Goal: Information Seeking & Learning: Learn about a topic

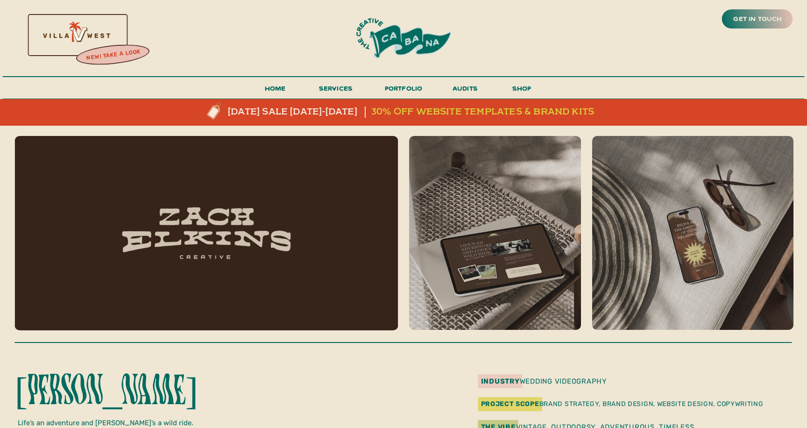
click at [423, 113] on h3 "30% off website templates & brand kits" at bounding box center [487, 111] width 232 height 11
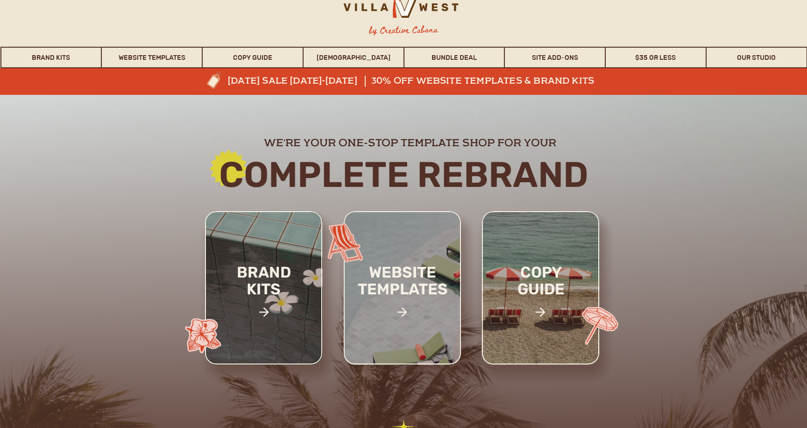
scroll to position [28, 0]
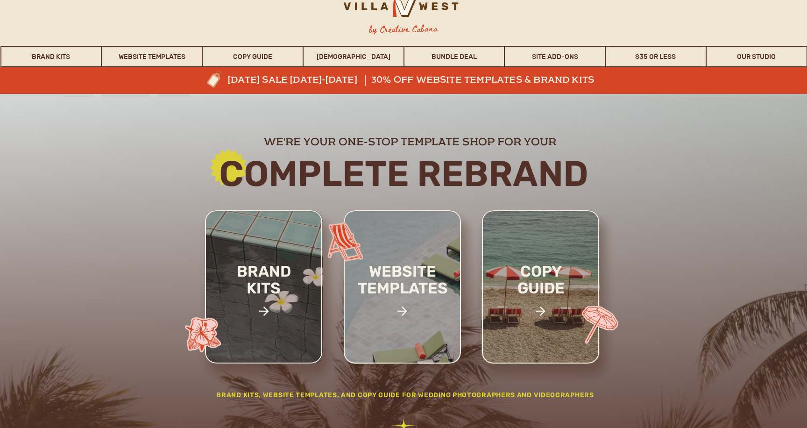
click at [398, 323] on div at bounding box center [402, 286] width 117 height 153
click at [402, 309] on icon at bounding box center [402, 311] width 14 height 19
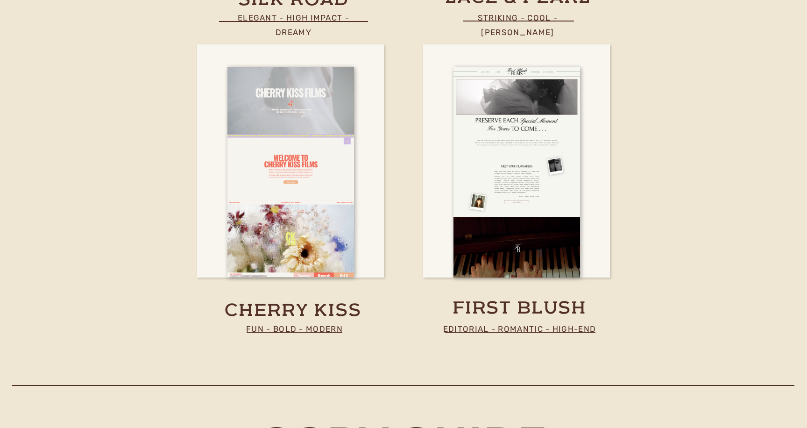
scroll to position [3466, 0]
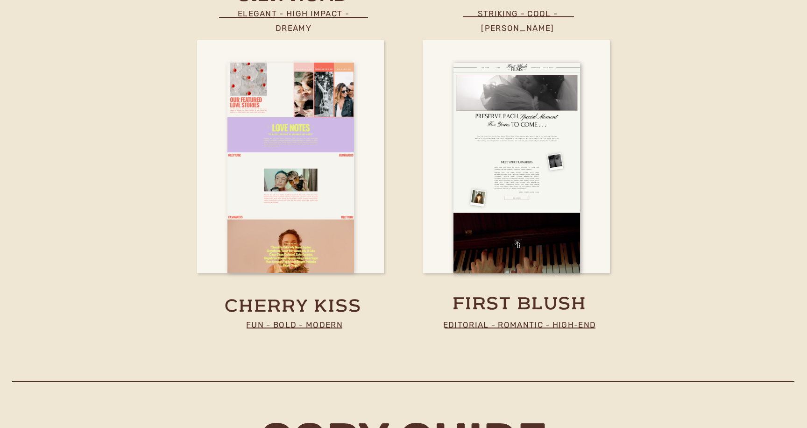
click at [322, 236] on div at bounding box center [290, 168] width 127 height 210
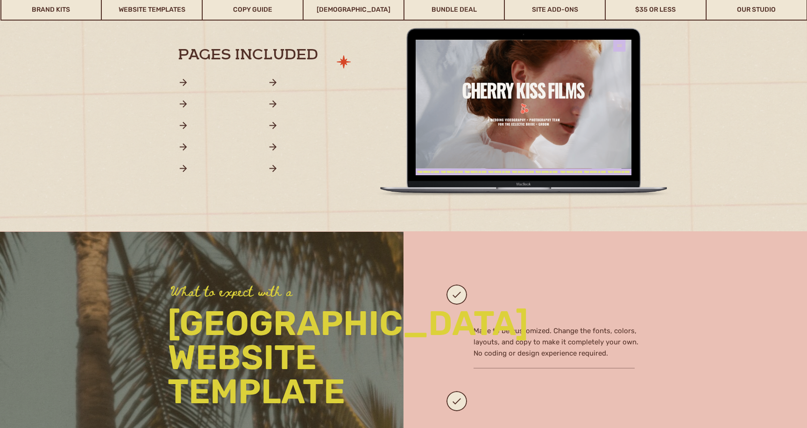
scroll to position [616, 0]
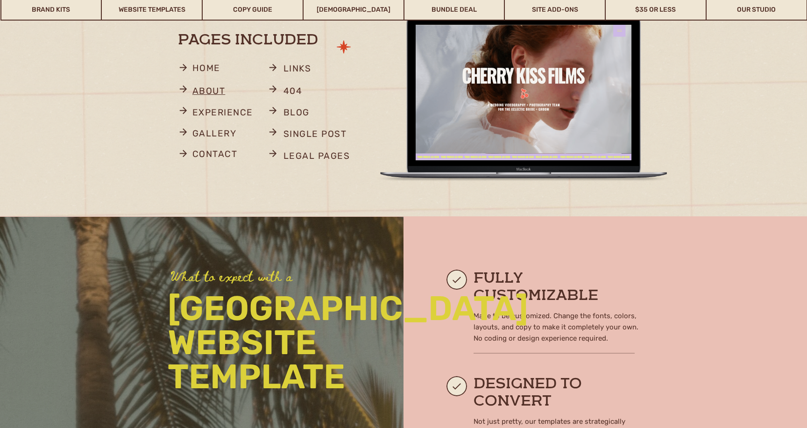
click at [217, 87] on p "about" at bounding box center [211, 92] width 39 height 18
